Goal: Information Seeking & Learning: Learn about a topic

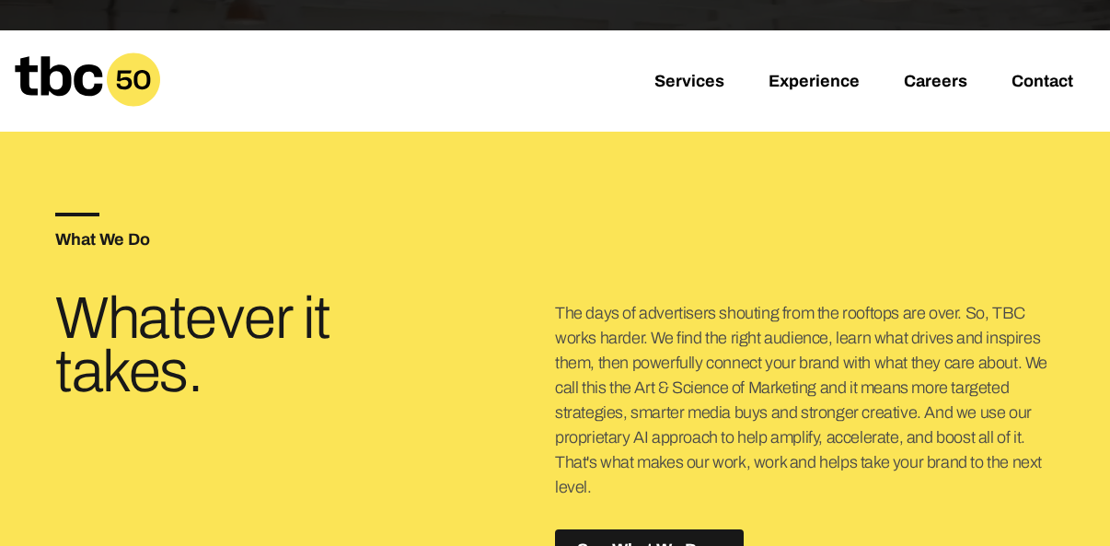
scroll to position [433, 0]
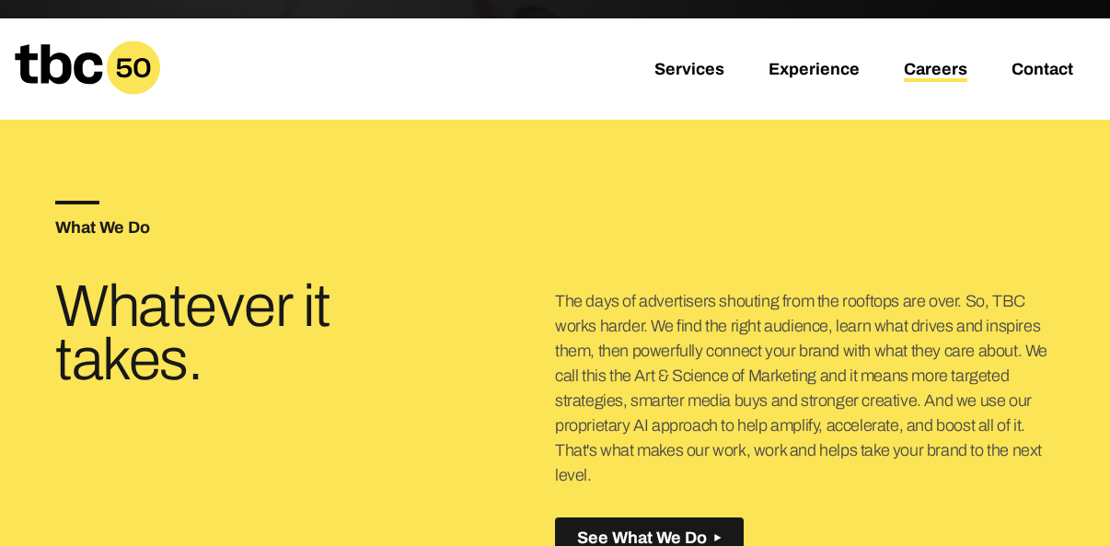
click at [916, 68] on link "Careers" at bounding box center [935, 71] width 63 height 22
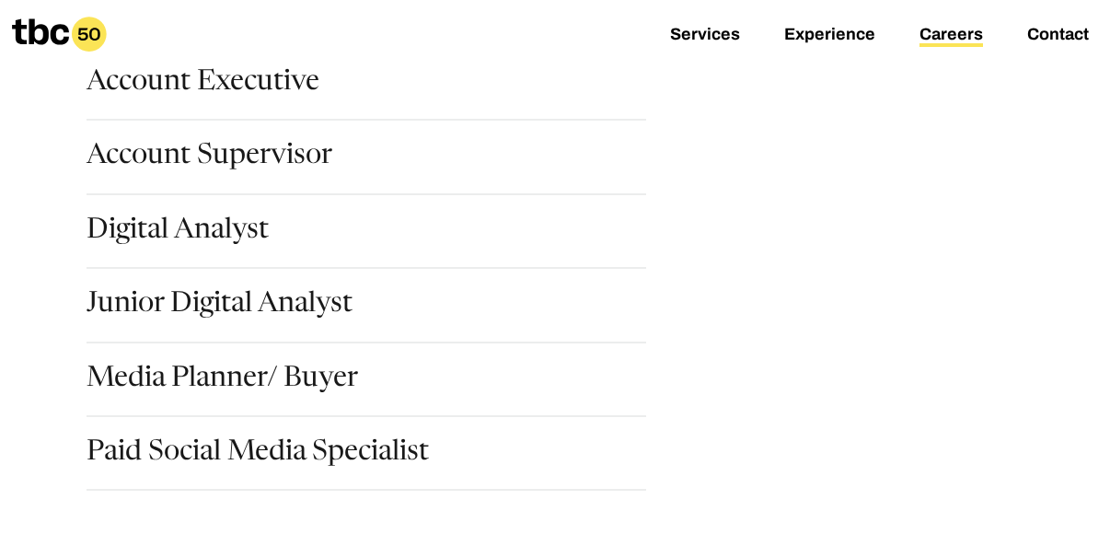
scroll to position [324, 0]
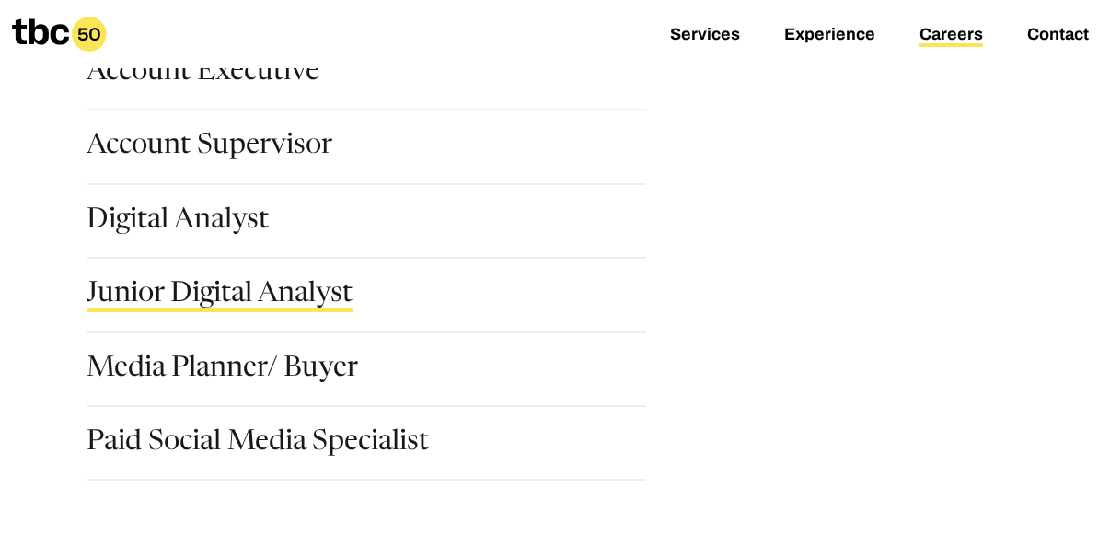
click at [286, 299] on link "Junior Digital Analyst" at bounding box center [219, 296] width 266 height 31
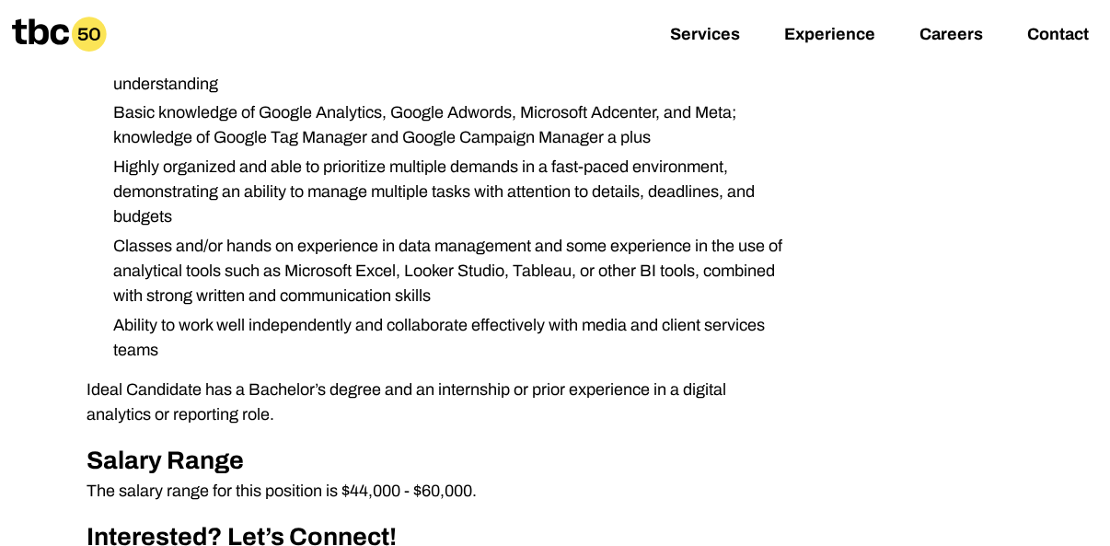
scroll to position [836, 0]
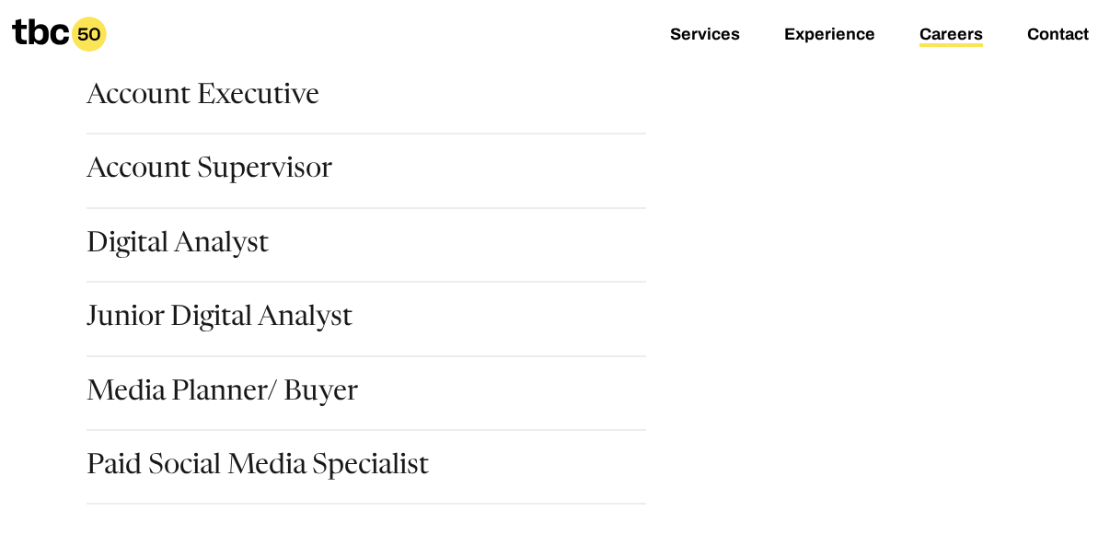
scroll to position [319, 0]
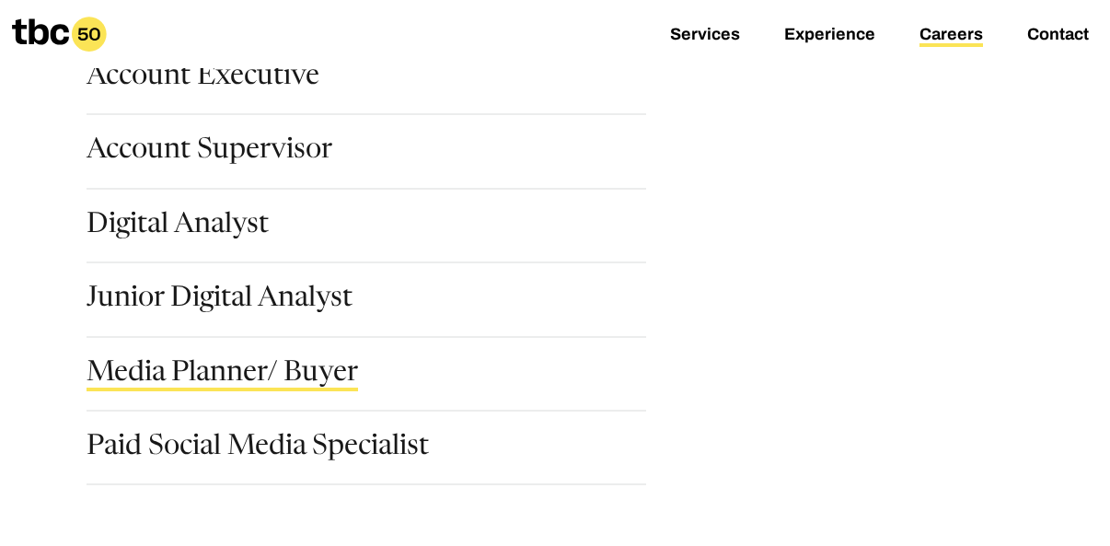
click at [112, 380] on link "Media Planner/ Buyer" at bounding box center [221, 375] width 271 height 31
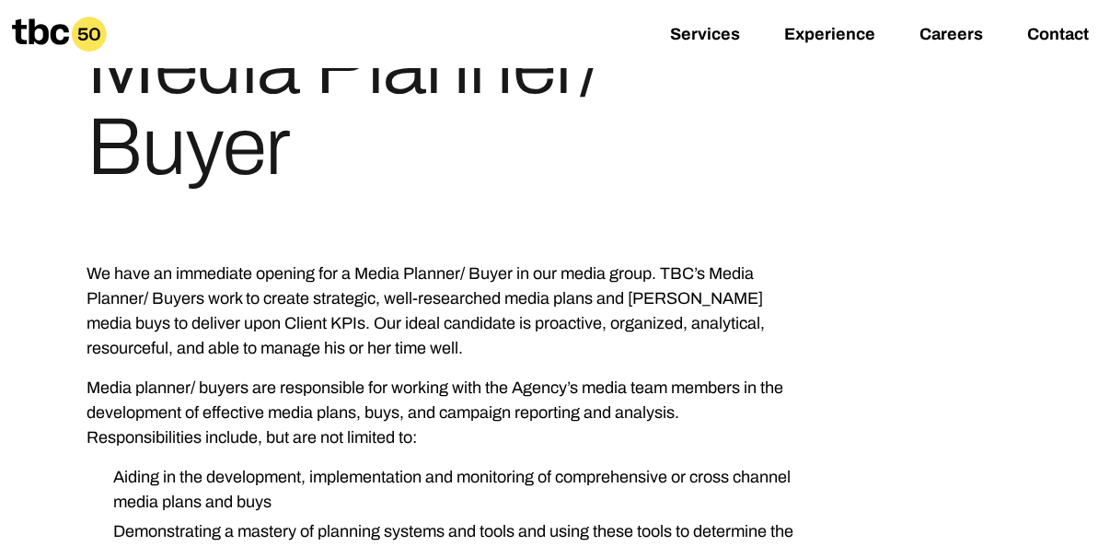
scroll to position [221, 0]
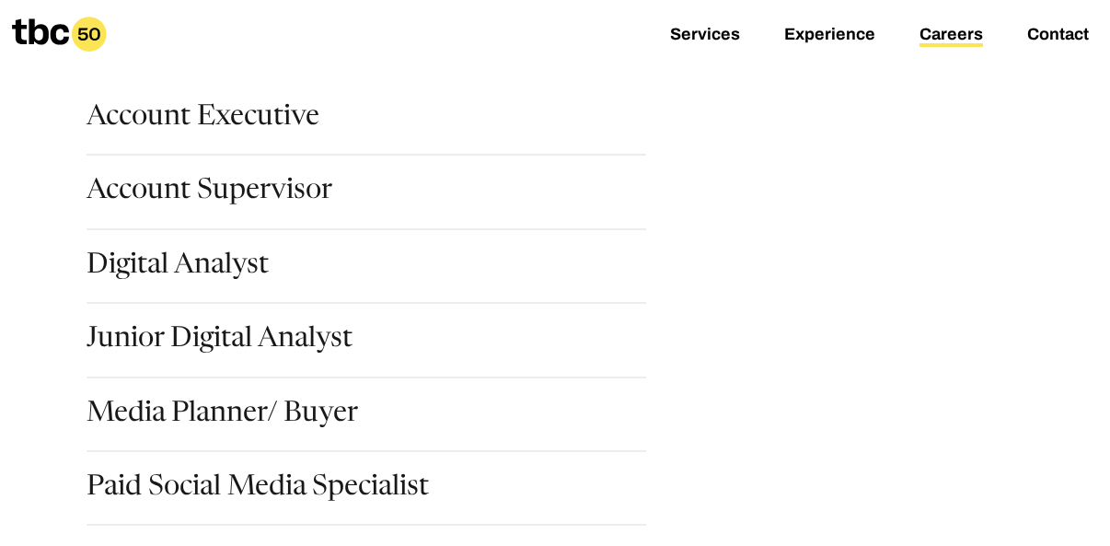
scroll to position [293, 0]
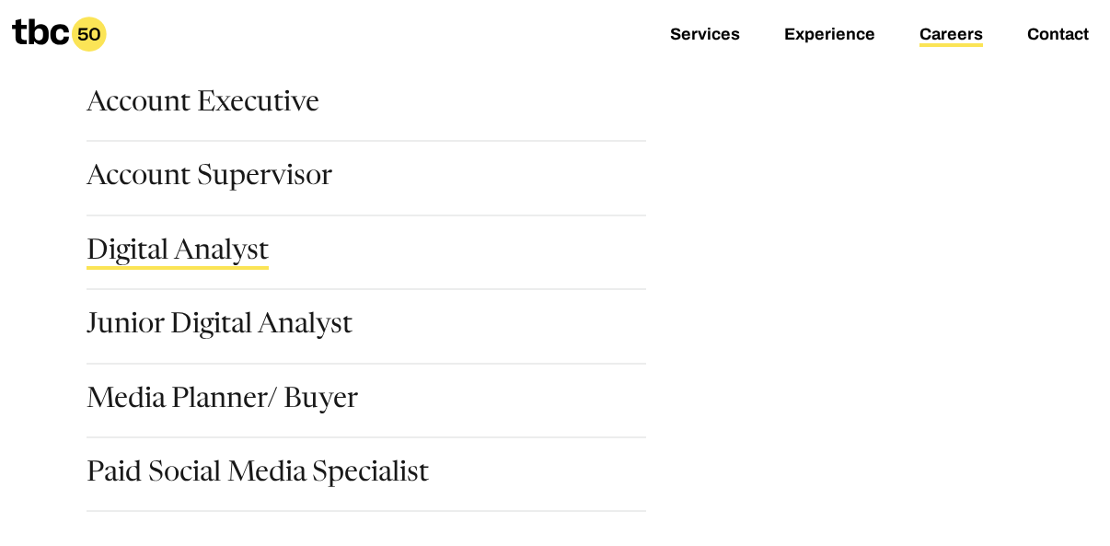
click at [160, 243] on link "Digital Analyst" at bounding box center [177, 253] width 182 height 31
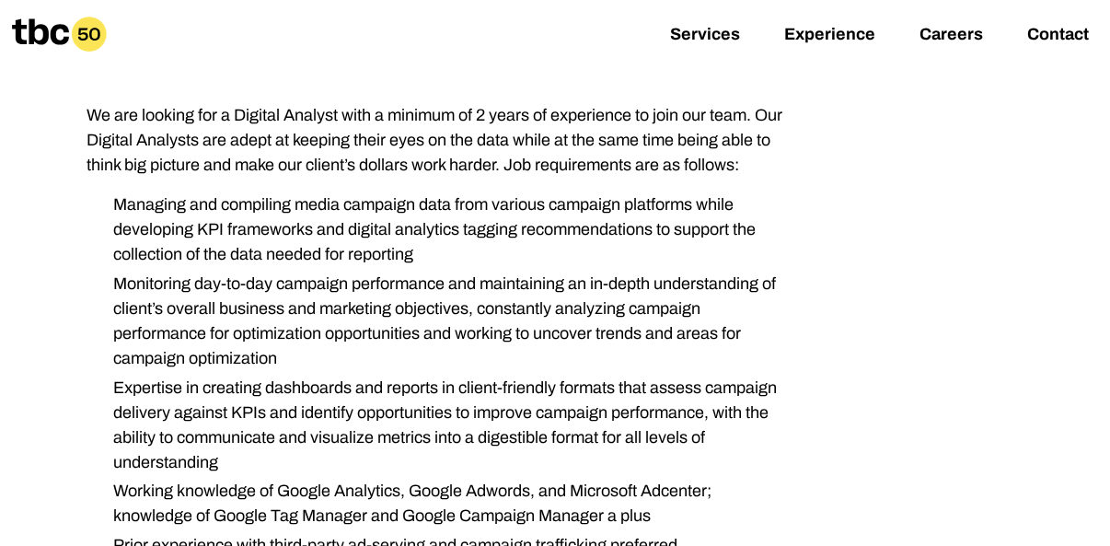
scroll to position [295, 0]
